Goal: Find specific page/section: Find specific page/section

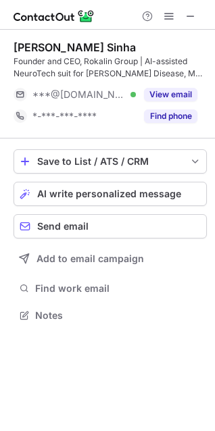
scroll to position [306, 215]
click at [185, 14] on button at bounding box center [191, 16] width 16 height 16
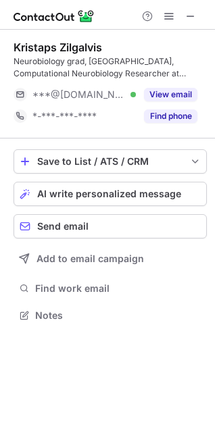
scroll to position [306, 215]
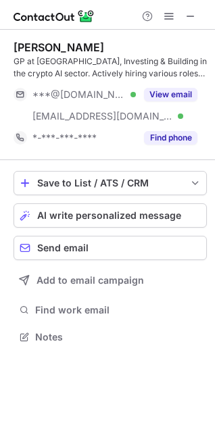
scroll to position [328, 215]
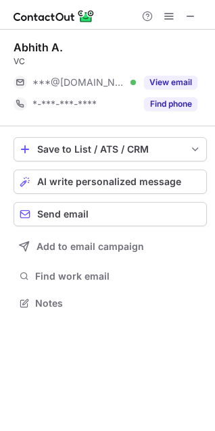
scroll to position [294, 215]
